Goal: Transaction & Acquisition: Purchase product/service

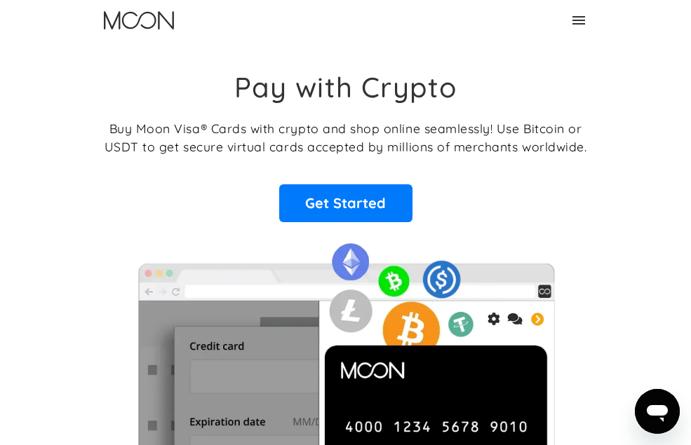
click at [0, 0] on link "Log In" at bounding box center [0, 0] width 0 height 0
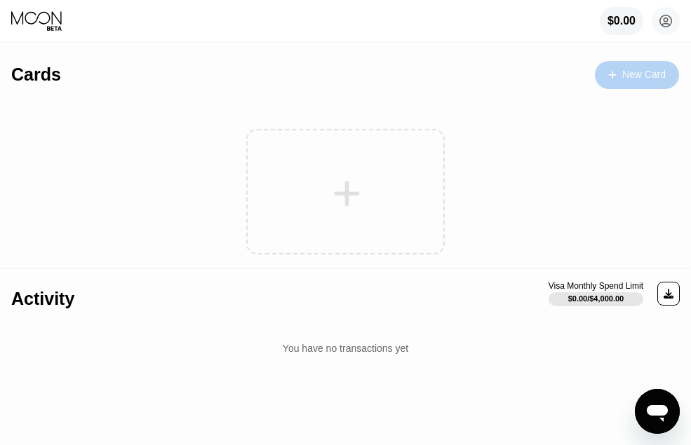
click at [606, 75] on div "New Card" at bounding box center [637, 75] width 84 height 28
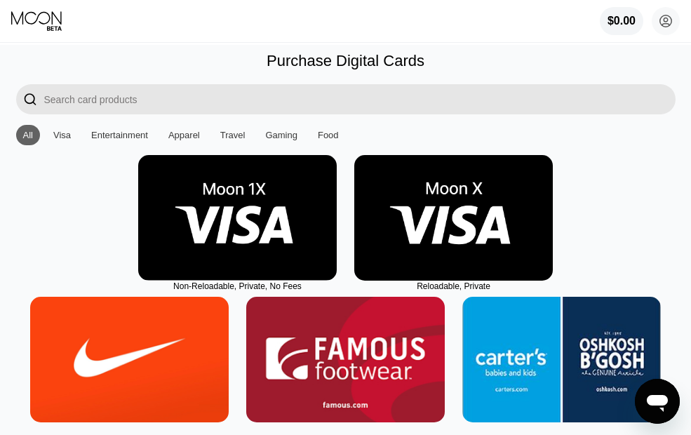
scroll to position [70, 0]
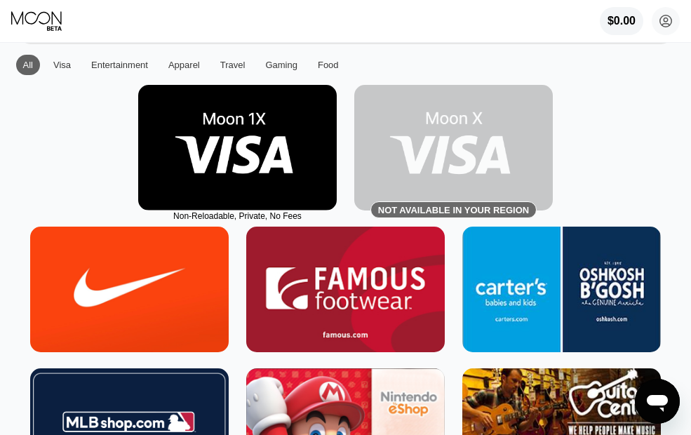
click at [297, 163] on img at bounding box center [237, 148] width 198 height 126
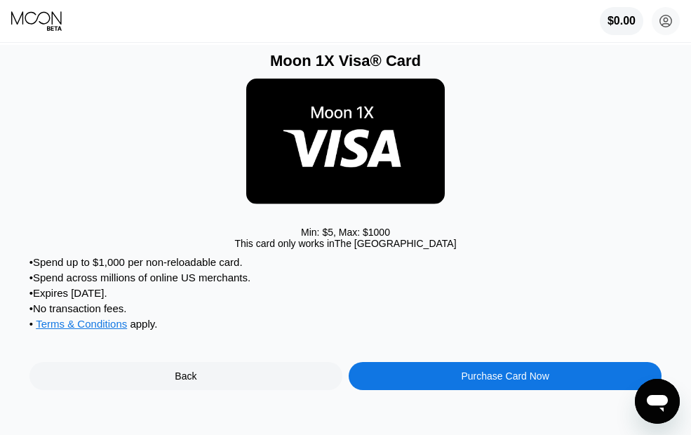
scroll to position [70, 0]
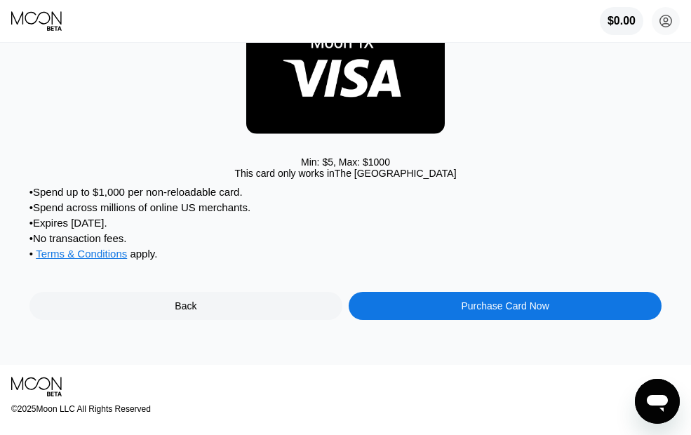
click at [444, 320] on div "Purchase Card Now" at bounding box center [504, 306] width 313 height 28
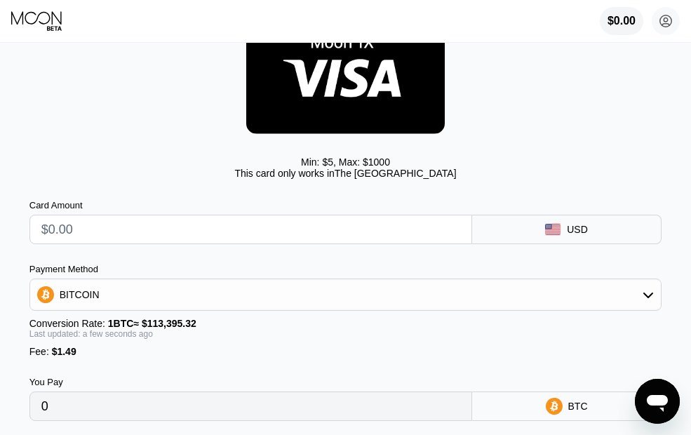
click at [262, 241] on input "text" at bounding box center [250, 229] width 419 height 28
type input "$150"
type input "0.00133595"
type input "$15"
type input "0.00014543"
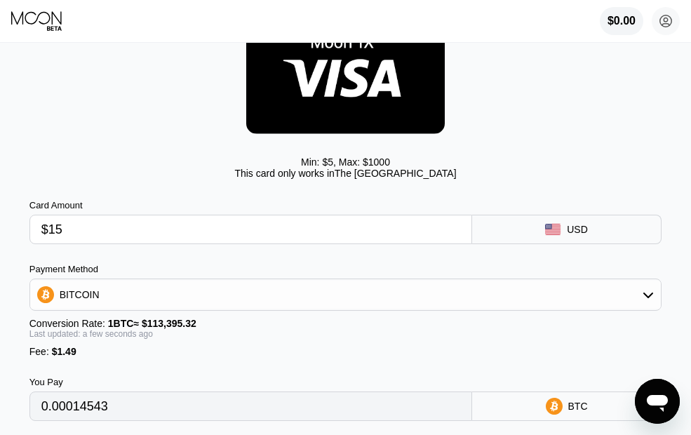
type input "$1"
type input "0.00002196"
type input "$19"
type input "0.00018070"
type input "$1"
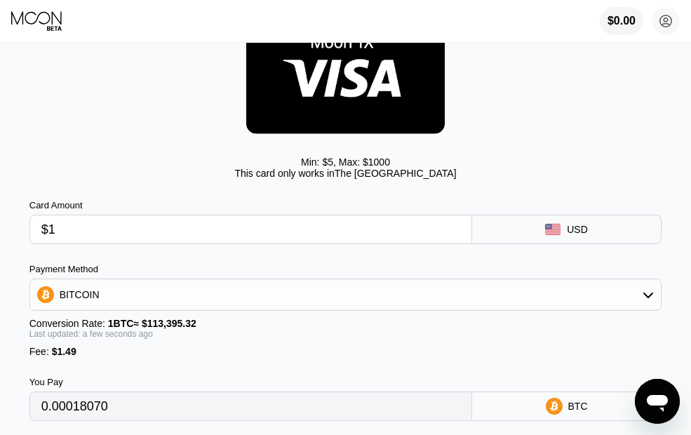
type input "0.00002196"
type input "$10"
type input "0.00010133"
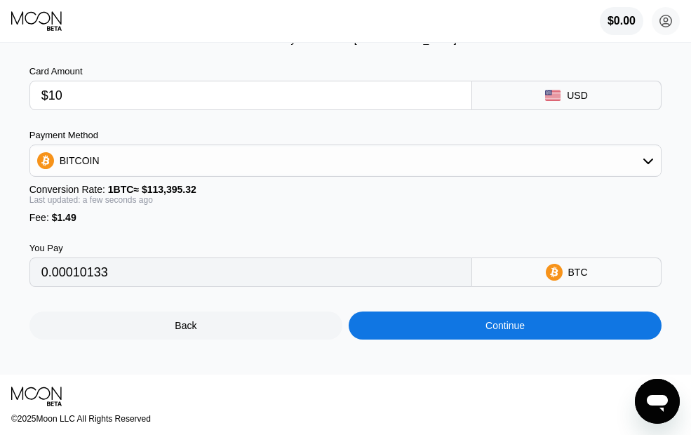
scroll to position [210, 0]
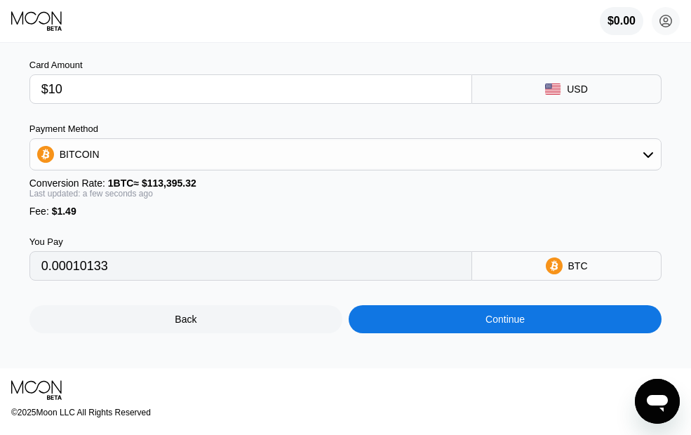
type input "$10"
click at [391, 328] on div "Continue" at bounding box center [504, 319] width 313 height 28
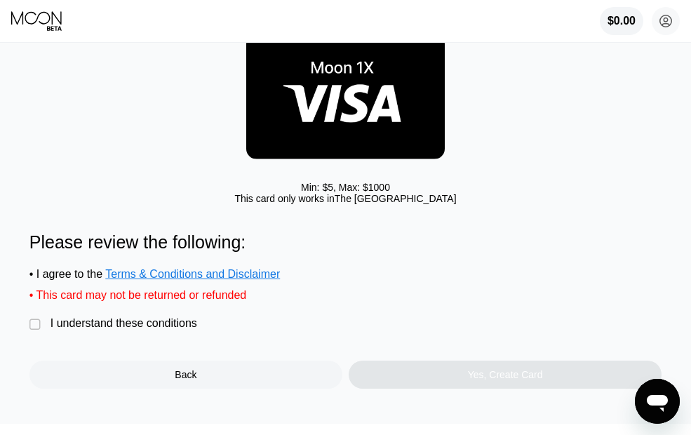
scroll to position [70, 0]
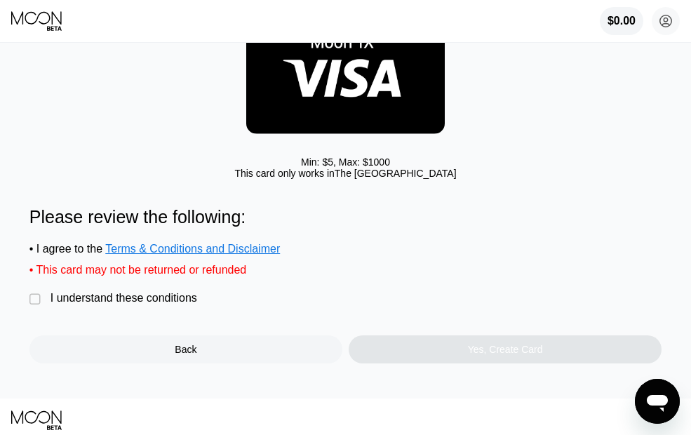
click at [91, 304] on div "I understand these conditions" at bounding box center [123, 298] width 147 height 13
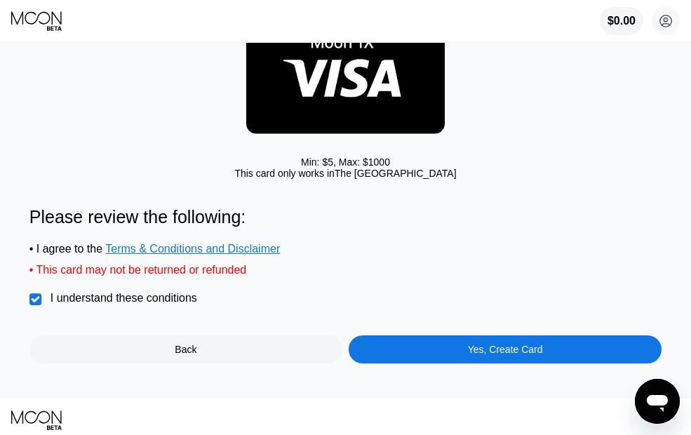
click at [386, 363] on div "Yes, Create Card" at bounding box center [504, 349] width 313 height 28
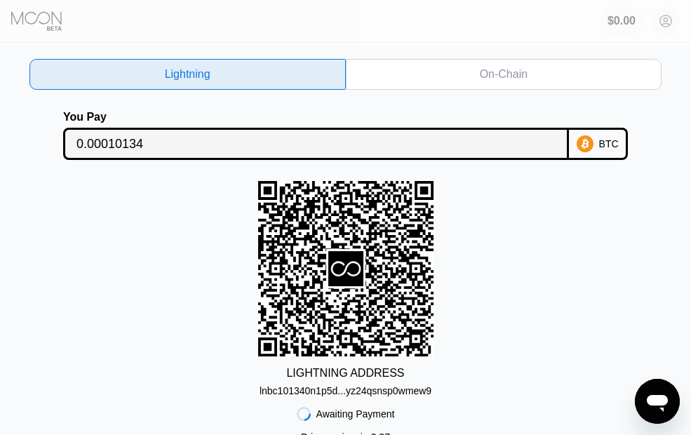
click at [457, 72] on div "On-Chain" at bounding box center [504, 74] width 316 height 31
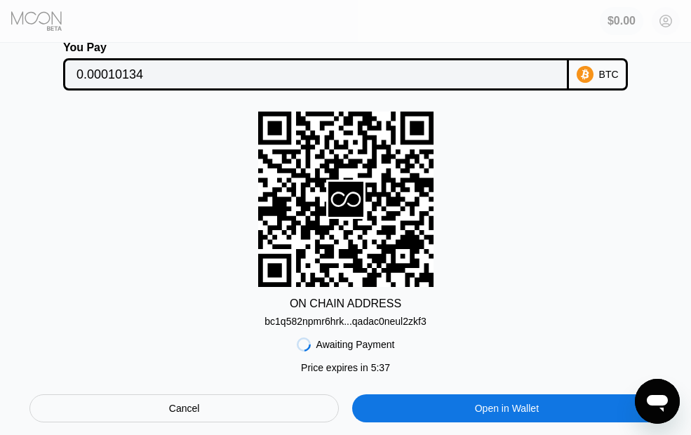
scroll to position [70, 0]
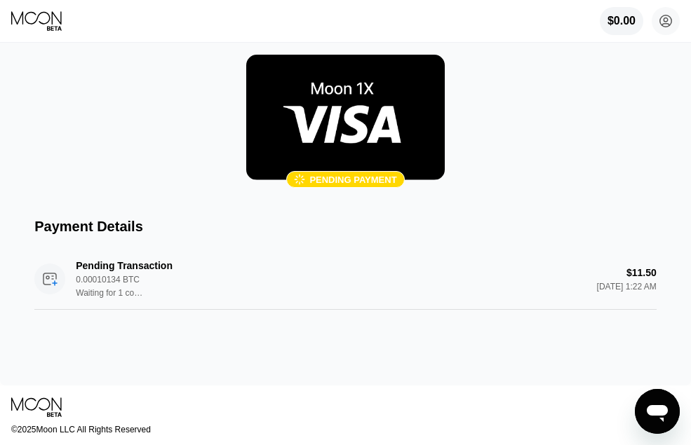
scroll to position [140, 0]
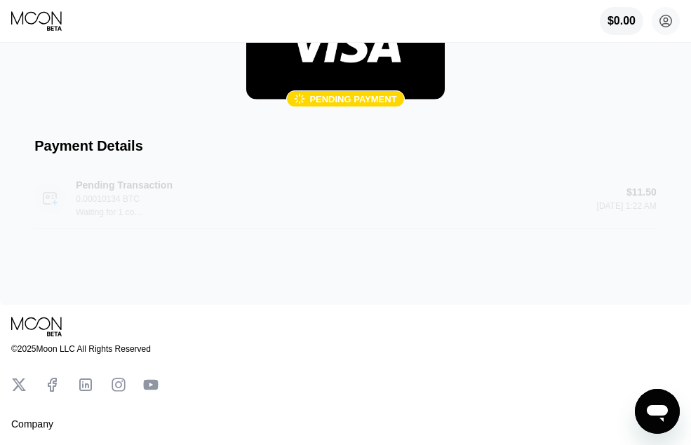
click at [198, 217] on div "Pending Transaction 0.00010134 BTC Waiting for 1 confirmation" at bounding box center [146, 198] width 140 height 38
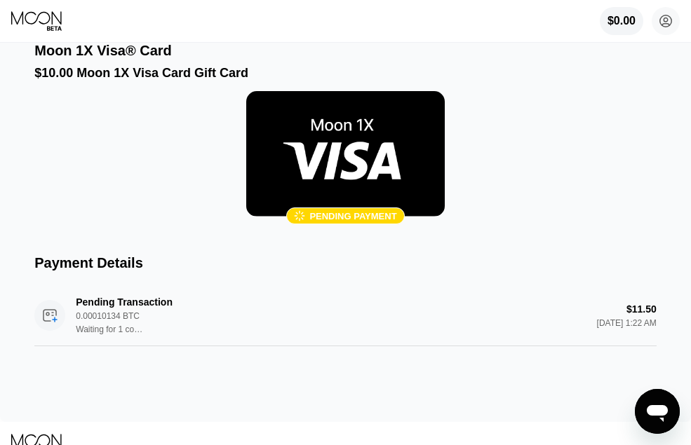
scroll to position [0, 0]
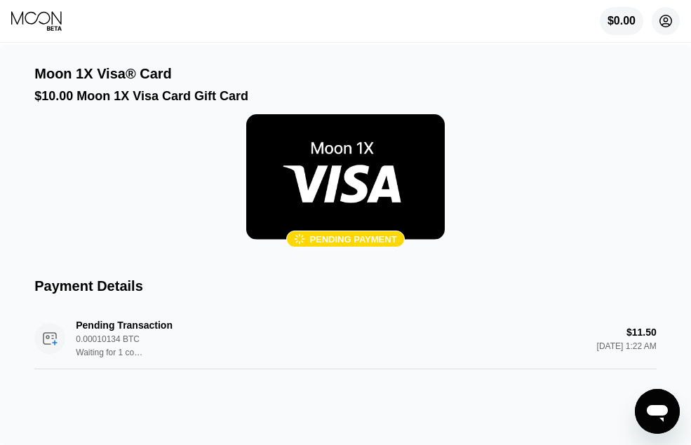
click at [661, 22] on circle at bounding box center [665, 21] width 28 height 28
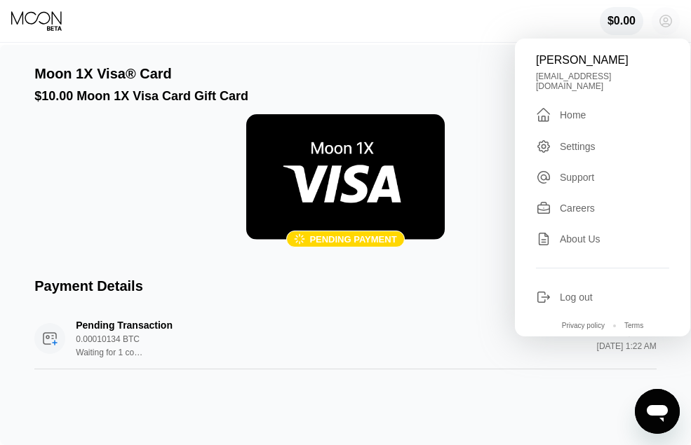
click at [661, 22] on circle at bounding box center [665, 21] width 28 height 28
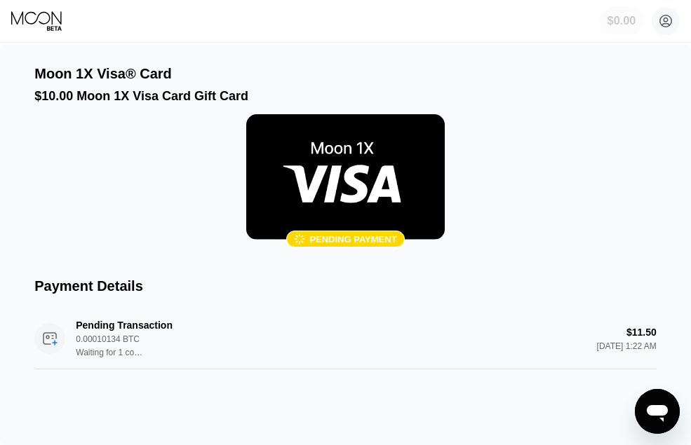
click at [634, 21] on div "$0.00" at bounding box center [621, 21] width 29 height 13
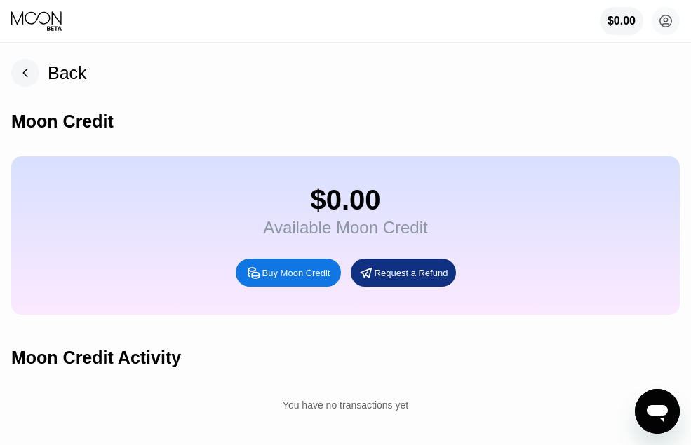
click at [60, 80] on div "Back" at bounding box center [67, 73] width 39 height 20
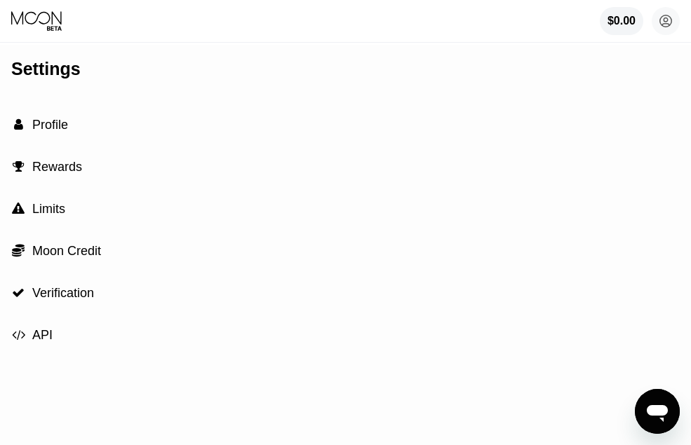
click at [41, 132] on span "Profile" at bounding box center [50, 125] width 36 height 14
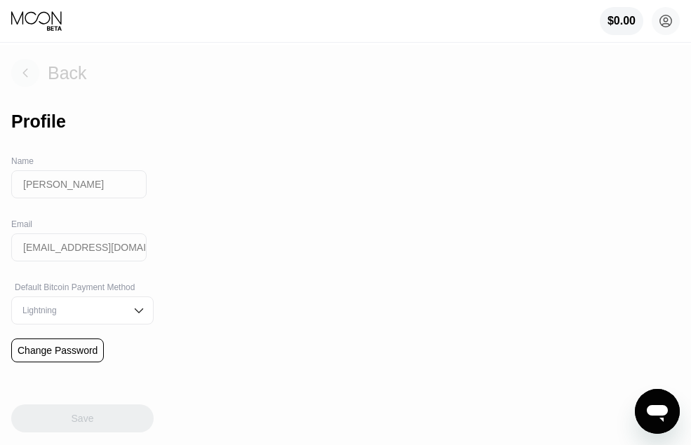
click at [42, 80] on div "Back" at bounding box center [49, 73] width 76 height 28
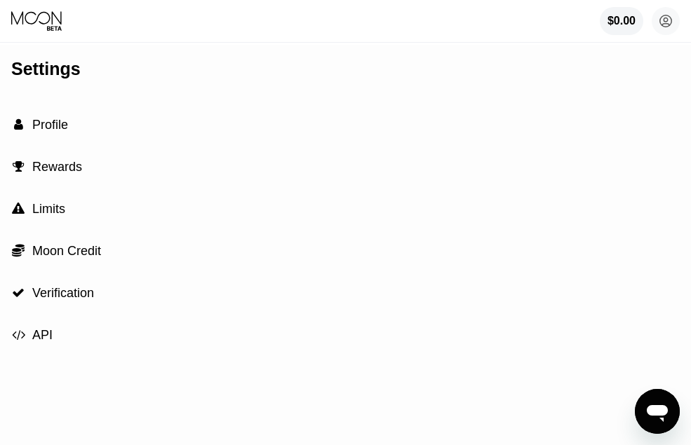
click at [47, 172] on span "Rewards" at bounding box center [57, 167] width 50 height 14
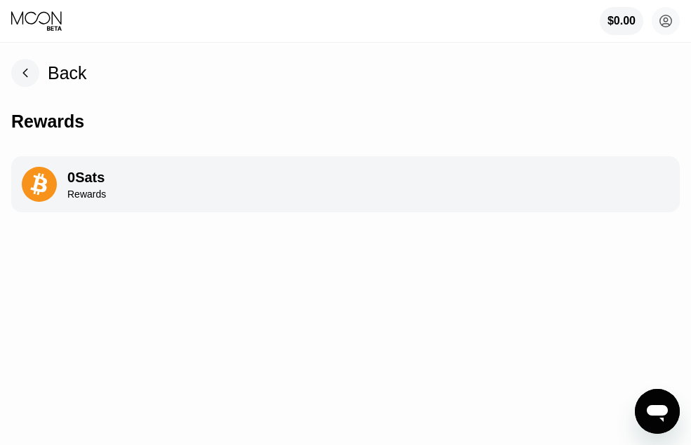
click at [39, 67] on div "Back" at bounding box center [49, 73] width 76 height 28
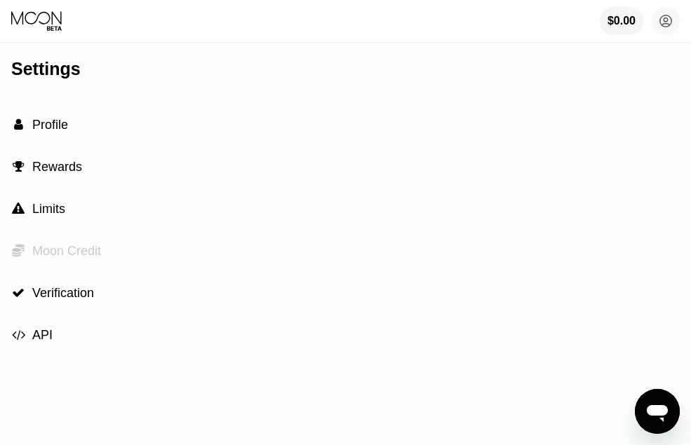
click at [37, 249] on span "Moon Credit" at bounding box center [66, 251] width 69 height 14
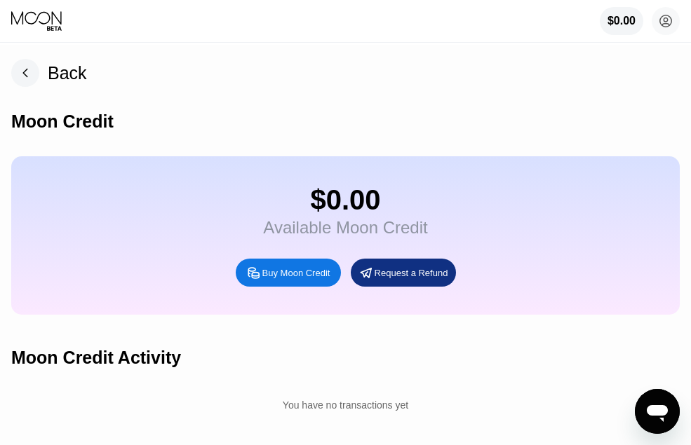
scroll to position [70, 0]
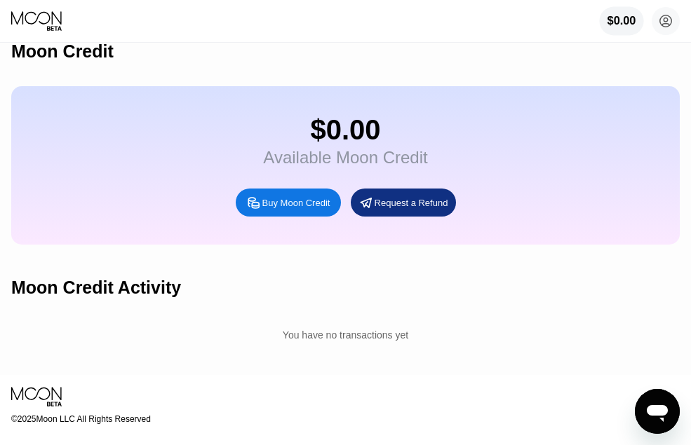
click at [612, 30] on div "$0.00" at bounding box center [621, 21] width 44 height 29
click at [386, 209] on div "Request a Refund" at bounding box center [411, 203] width 74 height 12
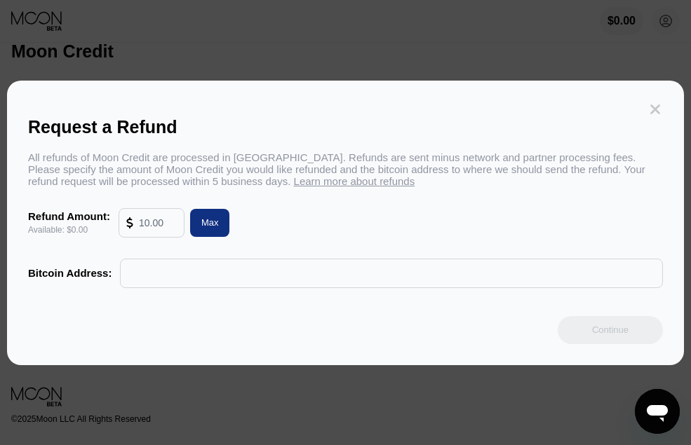
click at [651, 102] on icon at bounding box center [654, 109] width 15 height 15
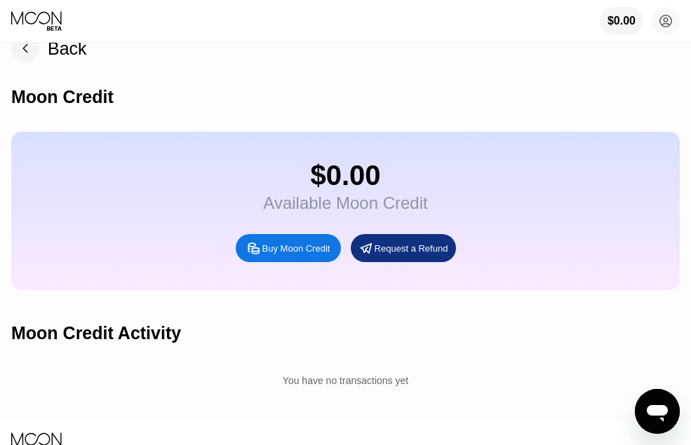
scroll to position [0, 0]
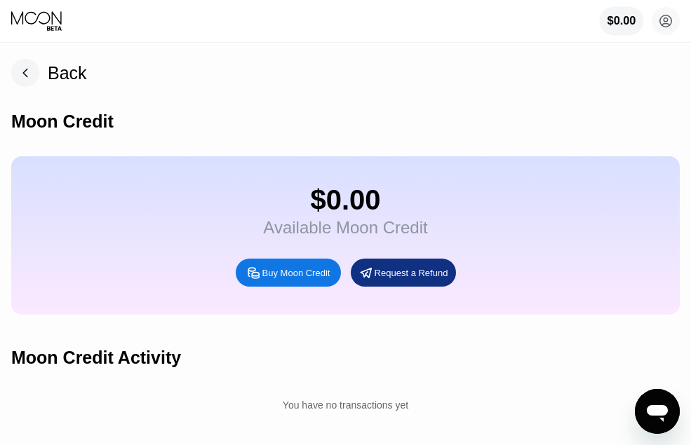
click at [624, 27] on div "$0.00" at bounding box center [621, 21] width 29 height 13
